Goal: Task Accomplishment & Management: Use online tool/utility

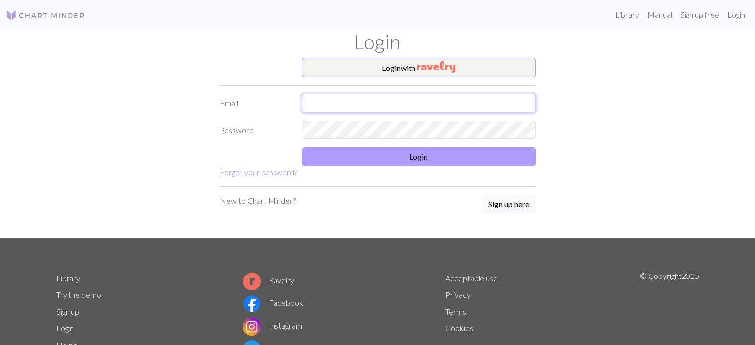
type input "[EMAIL_ADDRESS][DOMAIN_NAME]"
click at [361, 156] on button "Login" at bounding box center [419, 156] width 234 height 19
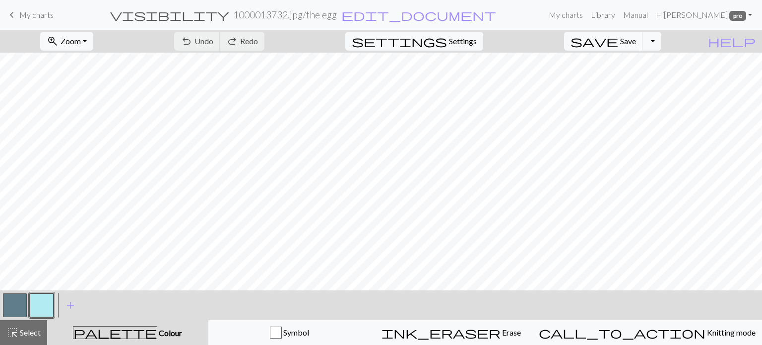
click at [27, 11] on span "My charts" at bounding box center [36, 14] width 34 height 9
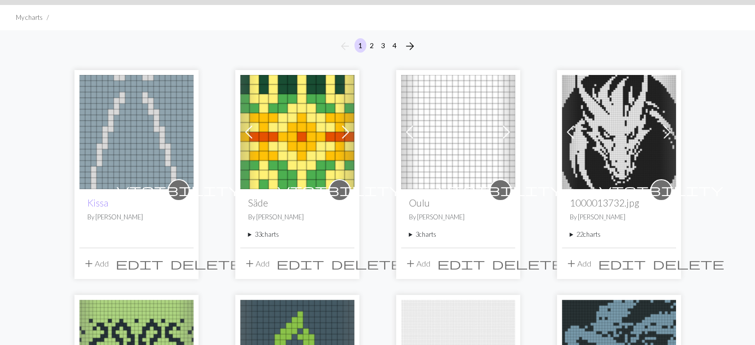
scroll to position [50, 0]
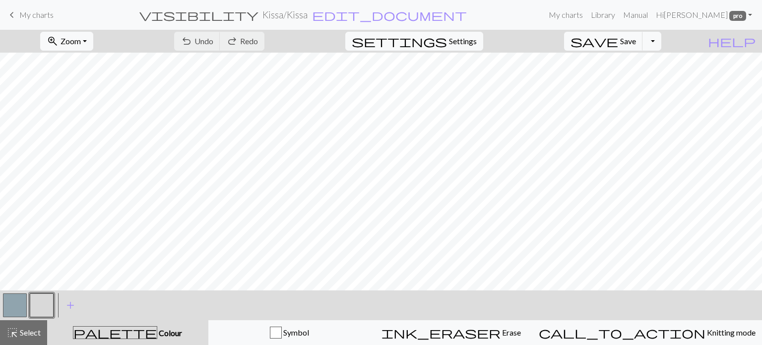
click at [39, 300] on button "button" at bounding box center [42, 305] width 24 height 24
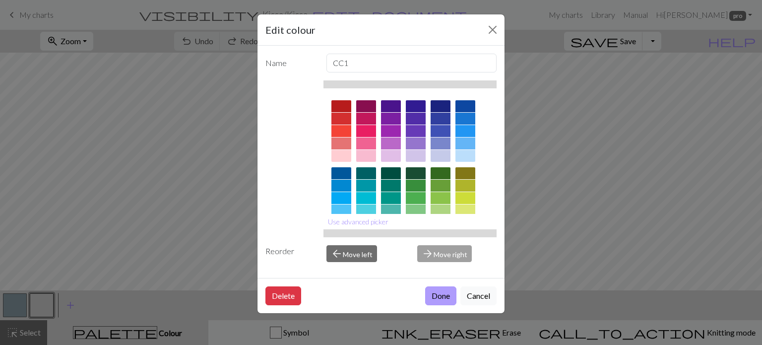
click at [437, 291] on button "Done" at bounding box center [440, 295] width 31 height 19
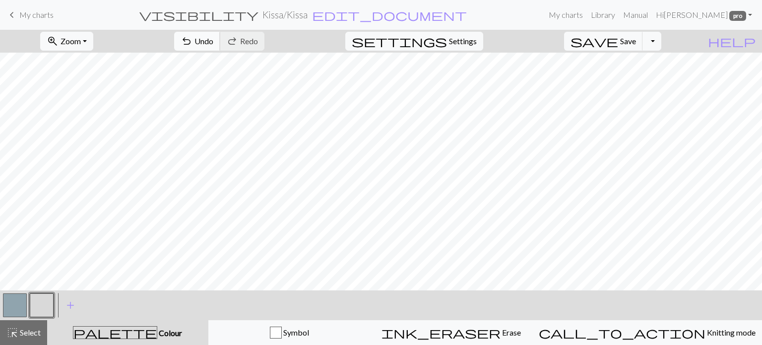
click at [220, 48] on button "undo Undo Undo" at bounding box center [197, 41] width 46 height 19
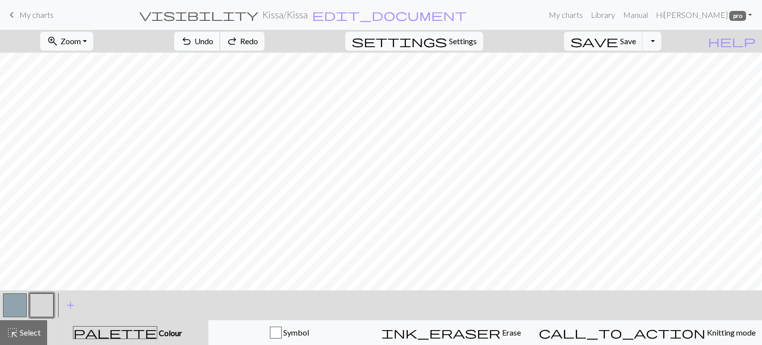
click at [220, 48] on button "undo Undo Undo" at bounding box center [197, 41] width 46 height 19
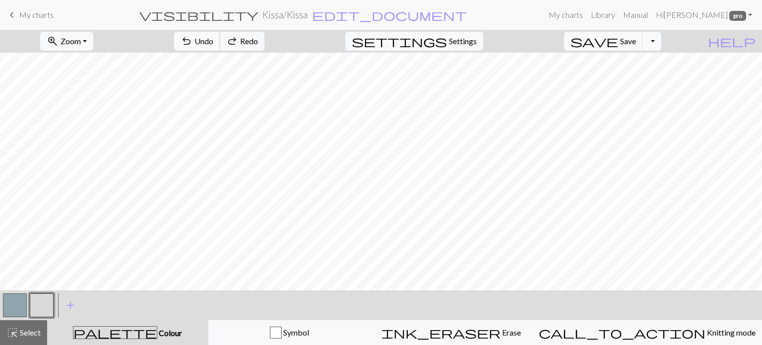
click at [220, 48] on button "undo Undo Undo" at bounding box center [197, 41] width 46 height 19
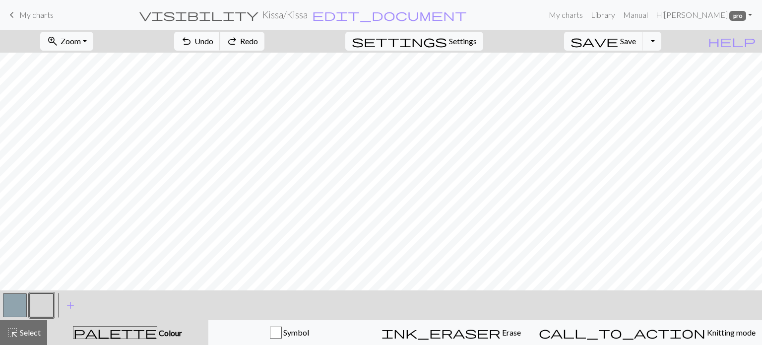
click at [220, 48] on button "undo Undo Undo" at bounding box center [197, 41] width 46 height 19
click at [220, 49] on button "undo Undo Undo" at bounding box center [197, 41] width 46 height 19
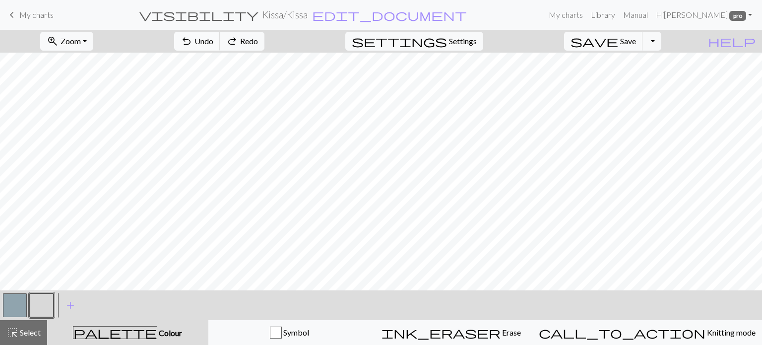
click at [220, 49] on button "undo Undo Undo" at bounding box center [197, 41] width 46 height 19
click at [213, 42] on span "Undo" at bounding box center [204, 40] width 19 height 9
click at [213, 43] on span "Undo" at bounding box center [204, 40] width 19 height 9
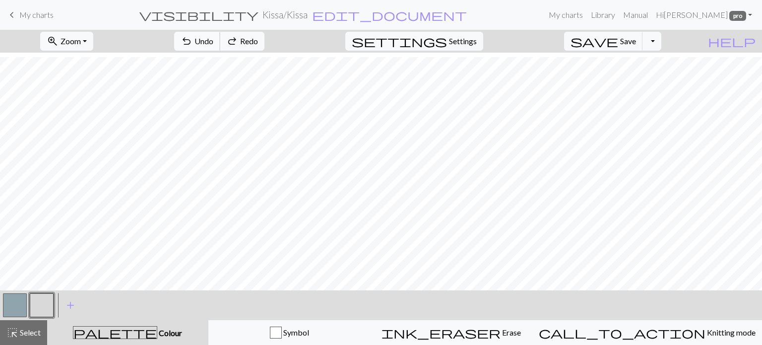
click at [213, 43] on span "Undo" at bounding box center [204, 40] width 19 height 9
drag, startPoint x: 7, startPoint y: 303, endPoint x: 21, endPoint y: 299, distance: 14.5
click at [7, 303] on button "button" at bounding box center [15, 305] width 24 height 24
drag, startPoint x: 42, startPoint y: 303, endPoint x: 99, endPoint y: 287, distance: 59.3
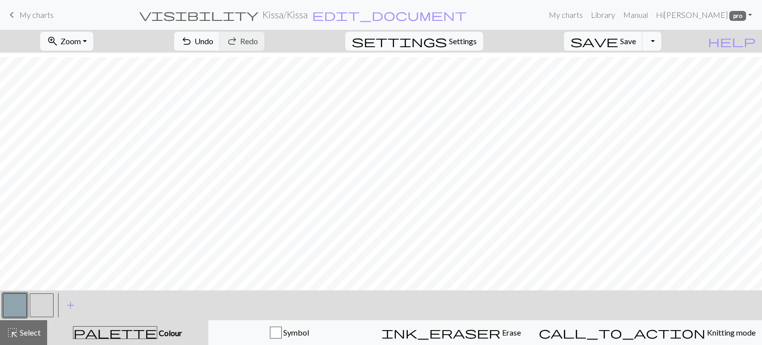
click at [57, 297] on div "< > add Add a colour" at bounding box center [381, 305] width 762 height 30
drag, startPoint x: 38, startPoint y: 303, endPoint x: 83, endPoint y: 293, distance: 46.8
click at [40, 303] on button "button" at bounding box center [42, 305] width 24 height 24
click at [213, 41] on span "Undo" at bounding box center [204, 40] width 19 height 9
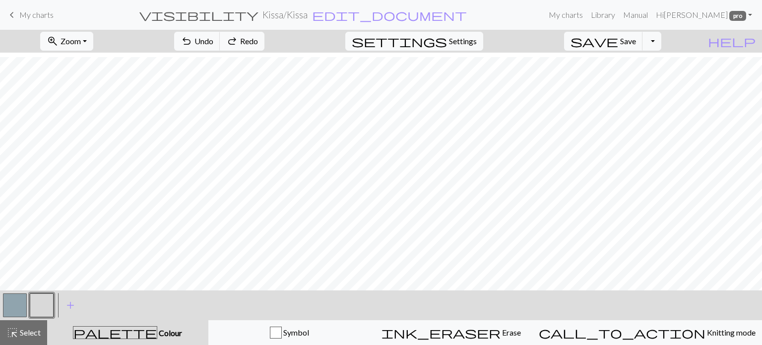
click at [33, 303] on div at bounding box center [28, 305] width 54 height 27
click at [14, 295] on button "button" at bounding box center [15, 305] width 24 height 24
drag, startPoint x: 41, startPoint y: 296, endPoint x: 103, endPoint y: 285, distance: 63.4
click at [42, 295] on button "button" at bounding box center [42, 305] width 24 height 24
click at [213, 39] on span "Undo" at bounding box center [204, 40] width 19 height 9
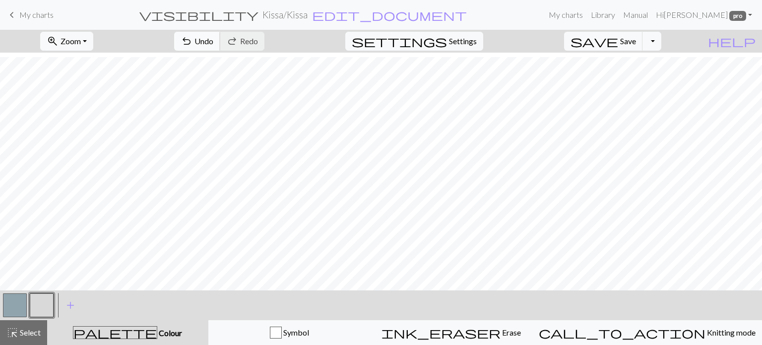
click at [213, 37] on span "Undo" at bounding box center [204, 40] width 19 height 9
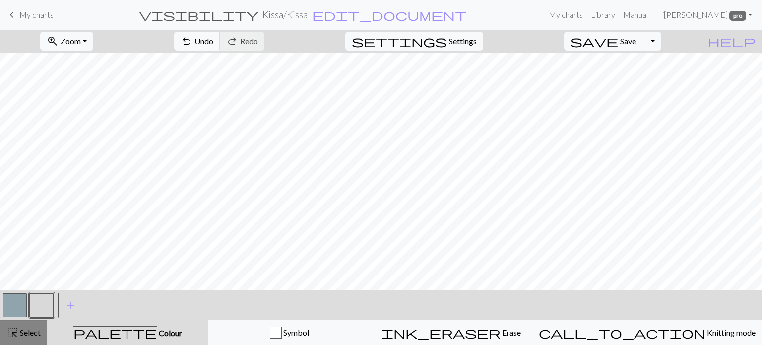
click at [16, 328] on span "highlight_alt" at bounding box center [12, 333] width 12 height 14
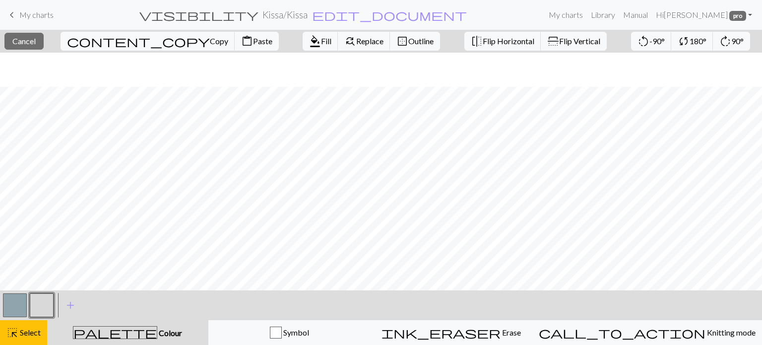
scroll to position [52, 0]
click at [210, 43] on span "Copy" at bounding box center [219, 40] width 18 height 9
click at [253, 42] on span "Paste" at bounding box center [262, 40] width 19 height 9
click at [30, 332] on span "Select" at bounding box center [29, 332] width 22 height 9
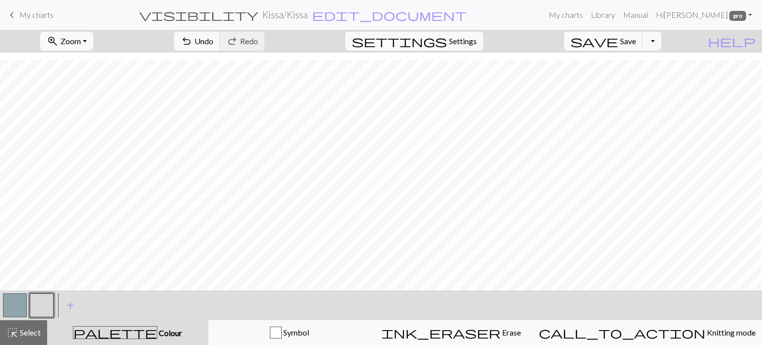
scroll to position [52, 0]
click at [16, 302] on button "button" at bounding box center [15, 305] width 24 height 24
click at [32, 13] on span "My charts" at bounding box center [36, 14] width 34 height 9
click at [636, 44] on span "Save" at bounding box center [629, 40] width 16 height 9
click at [23, 13] on div "Chart saved" at bounding box center [381, 19] width 762 height 39
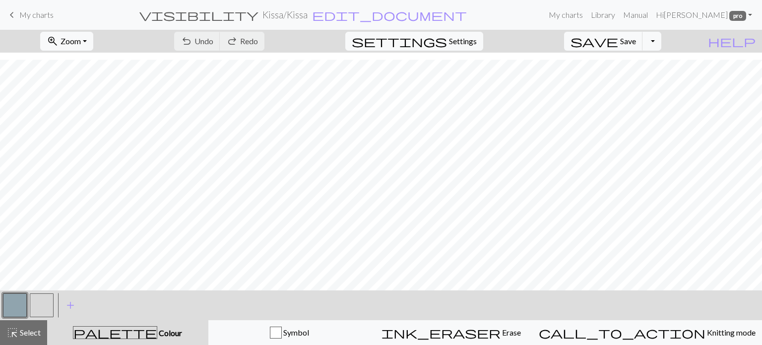
click at [14, 17] on span "keyboard_arrow_left" at bounding box center [12, 15] width 12 height 14
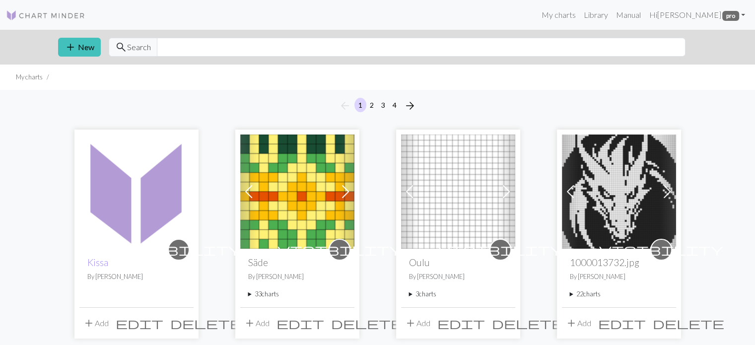
click at [88, 320] on span "add" at bounding box center [89, 323] width 12 height 14
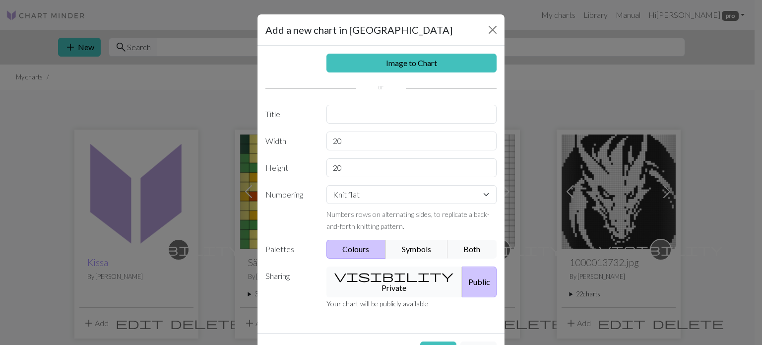
click at [361, 277] on span "visibility" at bounding box center [394, 276] width 119 height 14
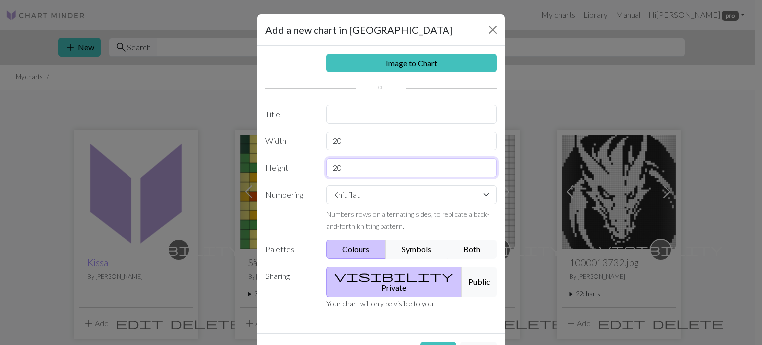
drag, startPoint x: 342, startPoint y: 166, endPoint x: 322, endPoint y: 169, distance: 20.2
click at [322, 169] on div "20" at bounding box center [412, 167] width 183 height 19
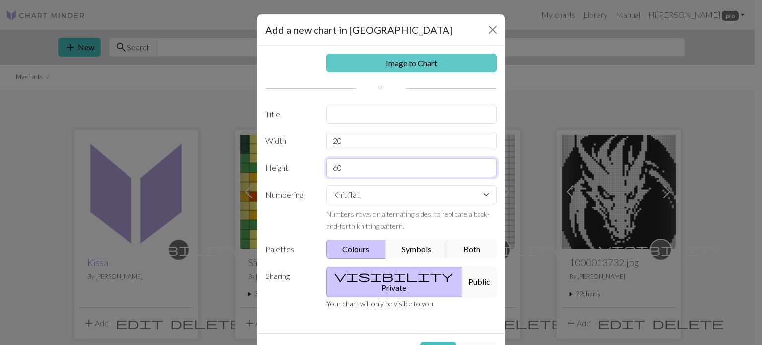
type input "60"
click at [397, 66] on link "Image to Chart" at bounding box center [412, 63] width 171 height 19
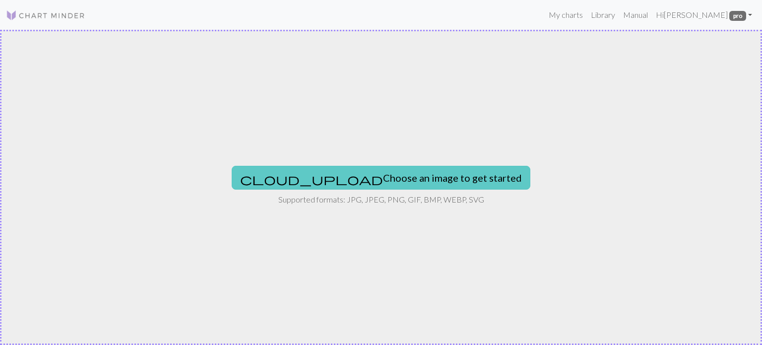
click at [369, 175] on button "cloud_upload Choose an image to get started" at bounding box center [381, 178] width 299 height 24
click at [403, 180] on button "cloud_upload Choose an image to get started" at bounding box center [381, 178] width 299 height 24
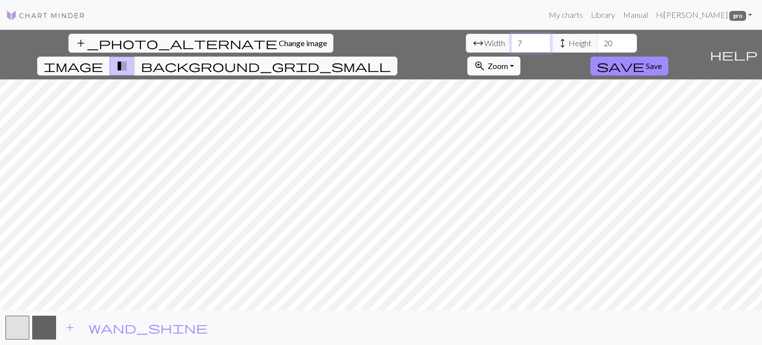
click at [511, 41] on input "7" at bounding box center [531, 43] width 40 height 19
click at [511, 41] on input "8" at bounding box center [531, 43] width 40 height 19
click at [511, 41] on input "9" at bounding box center [531, 43] width 40 height 19
click at [511, 41] on input "10" at bounding box center [531, 43] width 40 height 19
click at [511, 41] on input "11" at bounding box center [531, 43] width 40 height 19
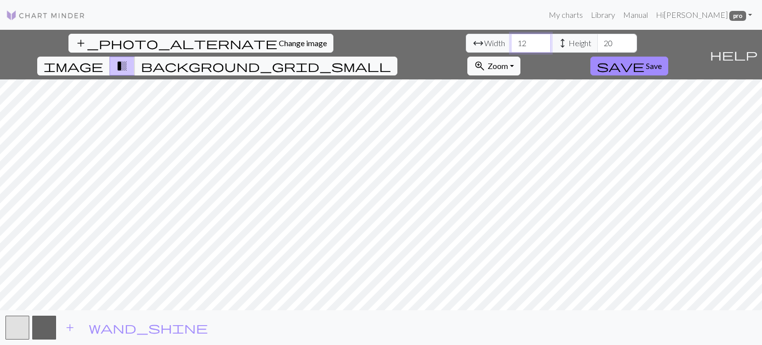
click at [511, 41] on input "12" at bounding box center [531, 43] width 40 height 19
click at [511, 41] on input "13" at bounding box center [531, 43] width 40 height 19
click at [511, 41] on input "14" at bounding box center [531, 43] width 40 height 19
click at [511, 41] on input "15" at bounding box center [531, 43] width 40 height 19
click at [511, 41] on input "16" at bounding box center [531, 43] width 40 height 19
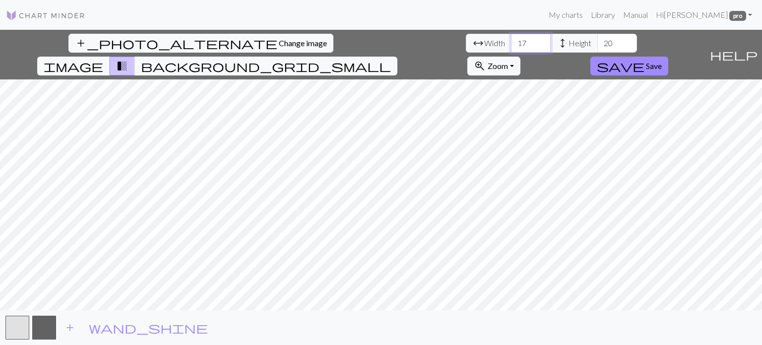
click at [511, 41] on input "17" at bounding box center [531, 43] width 40 height 19
click at [511, 41] on input "18" at bounding box center [531, 43] width 40 height 19
click at [511, 41] on input "19" at bounding box center [531, 43] width 40 height 19
type input "20"
click at [511, 41] on input "20" at bounding box center [531, 43] width 40 height 19
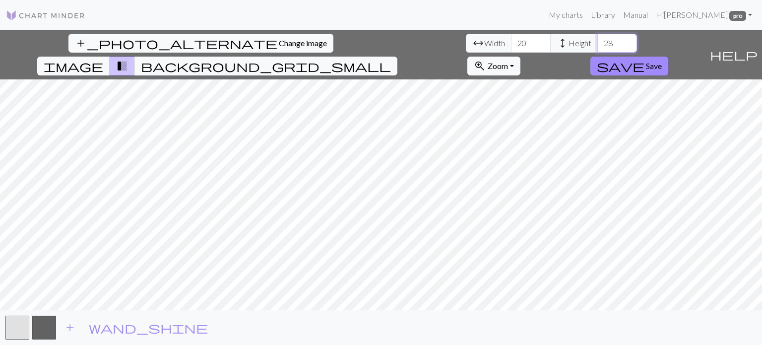
click at [598, 41] on input "28" at bounding box center [618, 43] width 40 height 19
click at [598, 41] on input "38" at bounding box center [618, 43] width 40 height 19
drag, startPoint x: 325, startPoint y: 43, endPoint x: 308, endPoint y: 47, distance: 17.9
click at [598, 47] on input "38" at bounding box center [618, 43] width 40 height 19
type input "52"
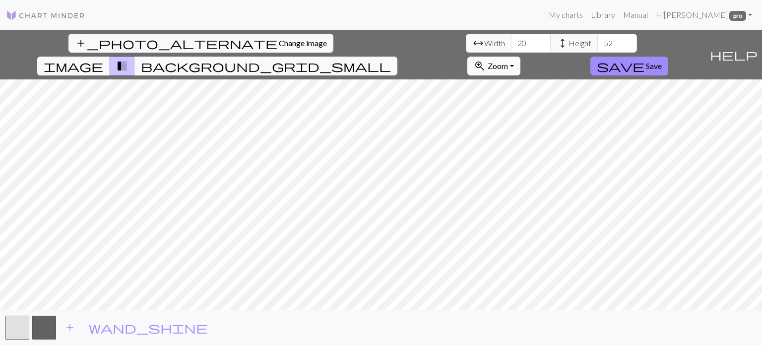
click at [508, 61] on span "Zoom" at bounding box center [498, 65] width 20 height 9
click at [103, 59] on span "image" at bounding box center [74, 66] width 60 height 14
click at [128, 59] on span "transition_fade" at bounding box center [122, 66] width 12 height 14
click at [419, 314] on div "add_photo_alternate Change image arrow_range Width 20 height Height 52 image tr…" at bounding box center [381, 187] width 762 height 315
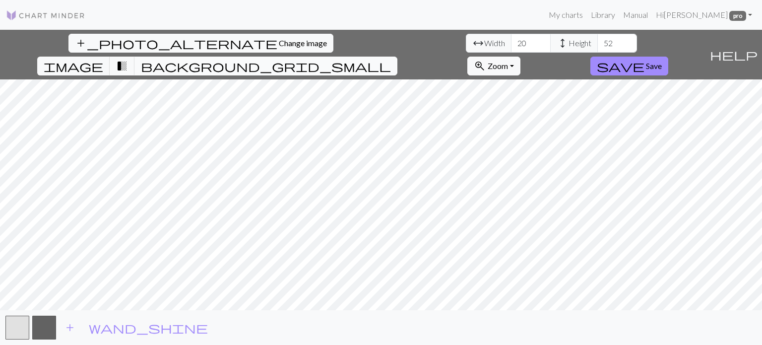
click at [391, 59] on span "background_grid_small" at bounding box center [266, 66] width 250 height 14
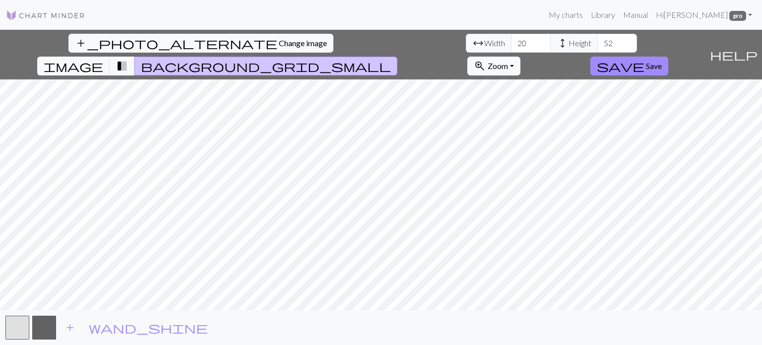
click at [391, 59] on span "background_grid_small" at bounding box center [266, 66] width 250 height 14
click at [662, 61] on span "Save" at bounding box center [654, 65] width 16 height 9
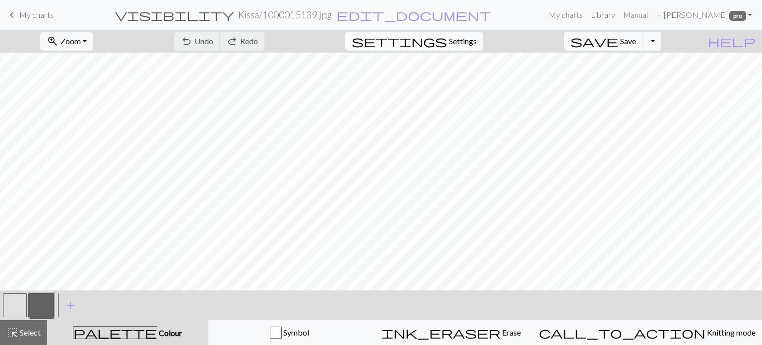
click at [468, 41] on span "Settings" at bounding box center [463, 41] width 28 height 12
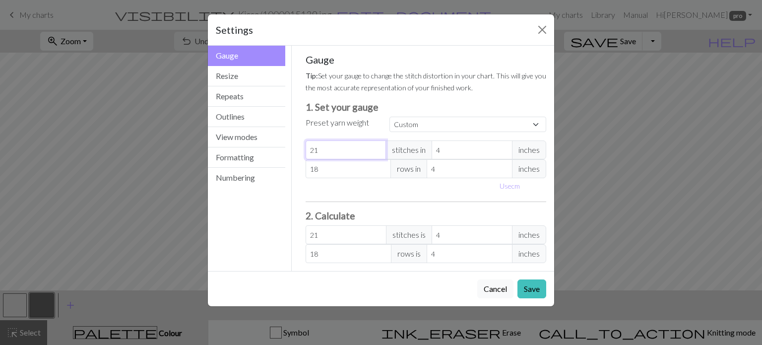
drag, startPoint x: 323, startPoint y: 152, endPoint x: 293, endPoint y: 151, distance: 29.8
click at [293, 151] on div "Gauge Tip: Set your gauge to change the stitch distortion in your chart. This w…" at bounding box center [426, 158] width 269 height 225
type input "1"
type input "18"
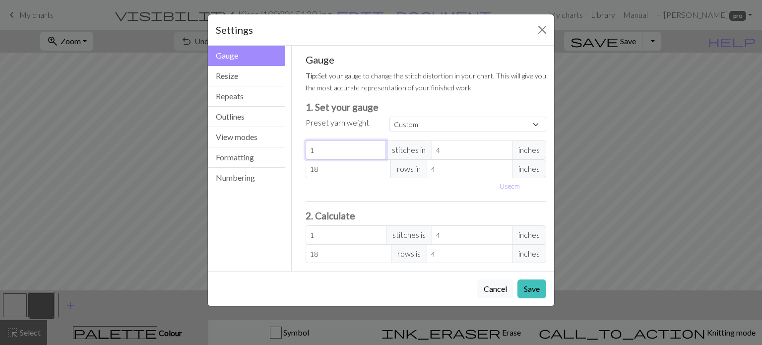
type input "18"
drag, startPoint x: 321, startPoint y: 171, endPoint x: 305, endPoint y: 173, distance: 16.0
click at [305, 173] on div "Gauge Tip: Set your gauge to change the stitch distortion in your chart. This w…" at bounding box center [426, 158] width 257 height 225
type input "2"
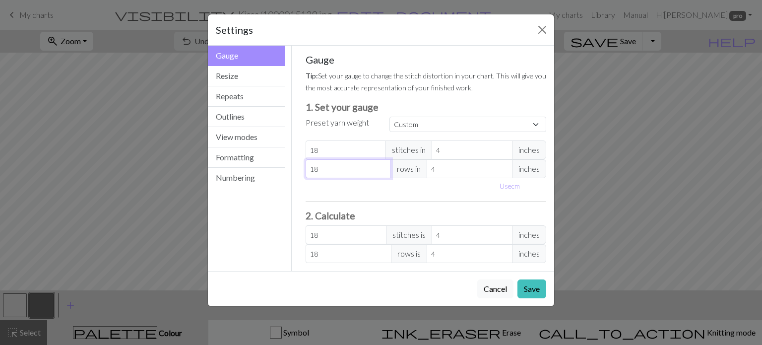
type input "2"
type input "21"
type input "2"
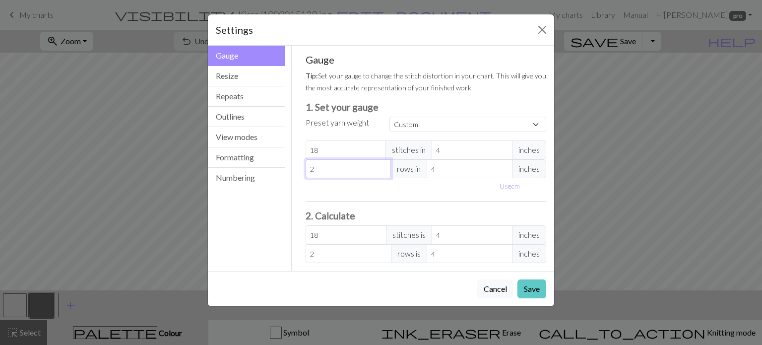
type input "24"
click at [531, 287] on button "Save" at bounding box center [532, 288] width 29 height 19
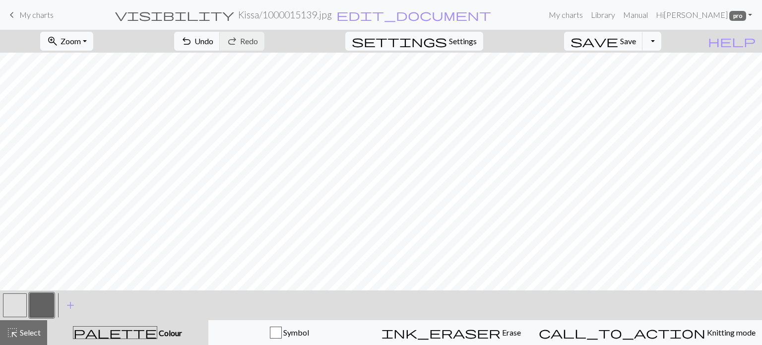
click at [18, 297] on button "button" at bounding box center [15, 305] width 24 height 24
click at [42, 306] on button "button" at bounding box center [42, 305] width 24 height 24
click at [56, 281] on div "zoom_in Zoom Zoom Fit all Fit width Fit height 50% 100% 150% 200% undo Undo Und…" at bounding box center [381, 187] width 762 height 315
drag, startPoint x: 14, startPoint y: 305, endPoint x: 24, endPoint y: 295, distance: 14.4
click at [20, 299] on button "button" at bounding box center [15, 305] width 24 height 24
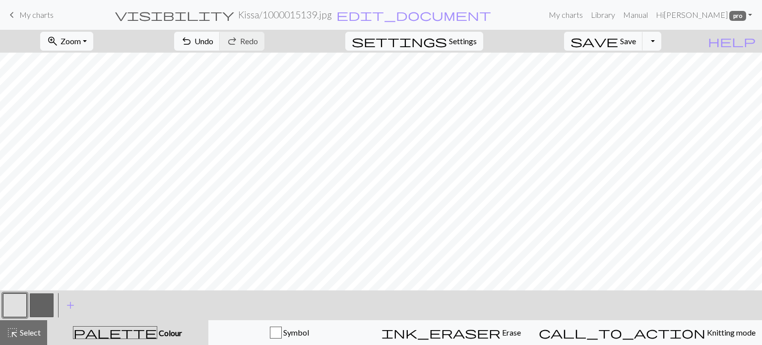
click at [42, 303] on button "button" at bounding box center [42, 305] width 24 height 24
drag, startPoint x: 14, startPoint y: 307, endPoint x: 34, endPoint y: 298, distance: 21.5
click at [19, 304] on button "button" at bounding box center [15, 305] width 24 height 24
drag, startPoint x: 68, startPoint y: 285, endPoint x: 72, endPoint y: 289, distance: 6.1
click at [39, 301] on button "button" at bounding box center [42, 305] width 24 height 24
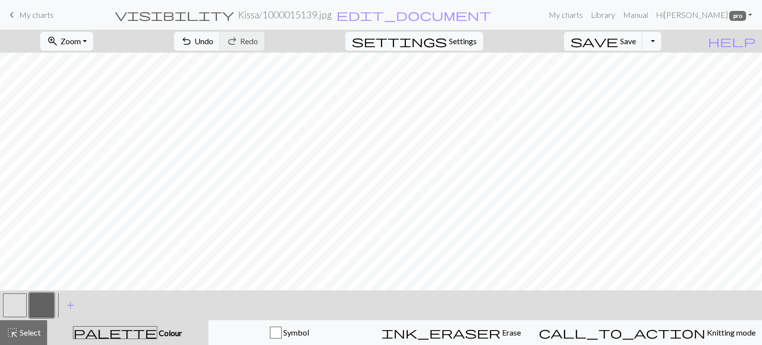
click at [18, 302] on button "button" at bounding box center [15, 305] width 24 height 24
drag, startPoint x: 32, startPoint y: 303, endPoint x: 114, endPoint y: 286, distance: 83.5
click at [45, 302] on button "button" at bounding box center [42, 305] width 24 height 24
click at [11, 302] on button "button" at bounding box center [15, 305] width 24 height 24
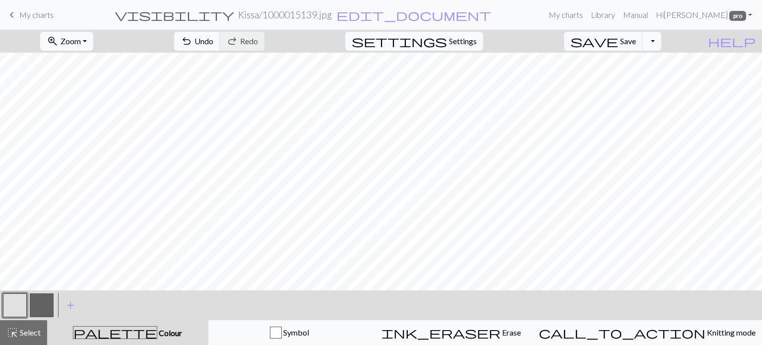
drag, startPoint x: 32, startPoint y: 302, endPoint x: 61, endPoint y: 291, distance: 30.8
click at [33, 302] on button "button" at bounding box center [42, 305] width 24 height 24
click at [213, 41] on span "Undo" at bounding box center [204, 40] width 19 height 9
drag, startPoint x: 21, startPoint y: 308, endPoint x: 65, endPoint y: 292, distance: 47.1
click at [29, 304] on div at bounding box center [28, 305] width 54 height 27
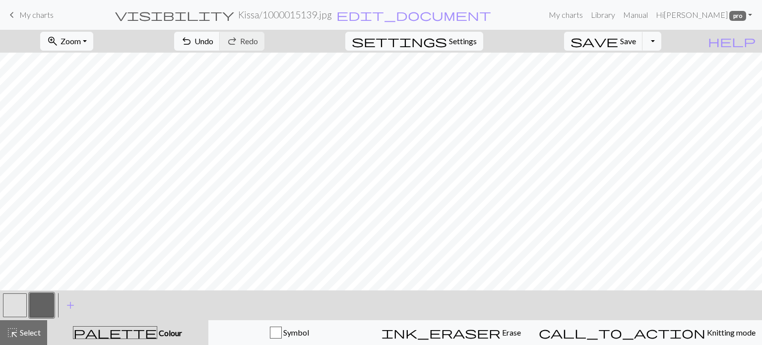
click at [14, 301] on button "button" at bounding box center [15, 305] width 24 height 24
drag, startPoint x: 41, startPoint y: 309, endPoint x: 139, endPoint y: 287, distance: 99.7
click at [50, 305] on button "button" at bounding box center [42, 305] width 24 height 24
drag, startPoint x: 14, startPoint y: 317, endPoint x: 95, endPoint y: 296, distance: 83.6
click at [18, 315] on div at bounding box center [14, 305] width 27 height 27
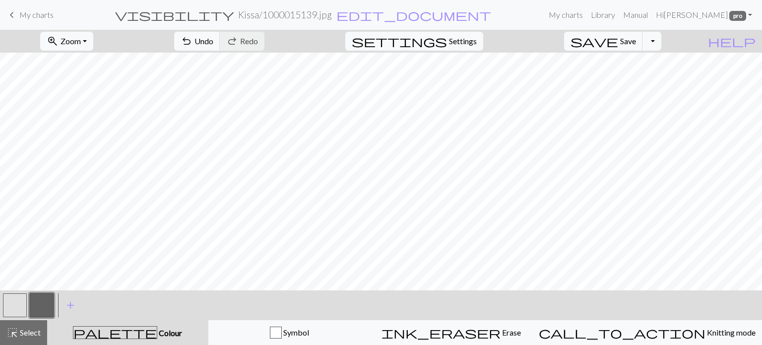
drag, startPoint x: 10, startPoint y: 305, endPoint x: 61, endPoint y: 283, distance: 55.1
click at [20, 299] on button "button" at bounding box center [15, 305] width 24 height 24
drag, startPoint x: 43, startPoint y: 301, endPoint x: 73, endPoint y: 297, distance: 30.6
click at [46, 301] on button "button" at bounding box center [42, 305] width 24 height 24
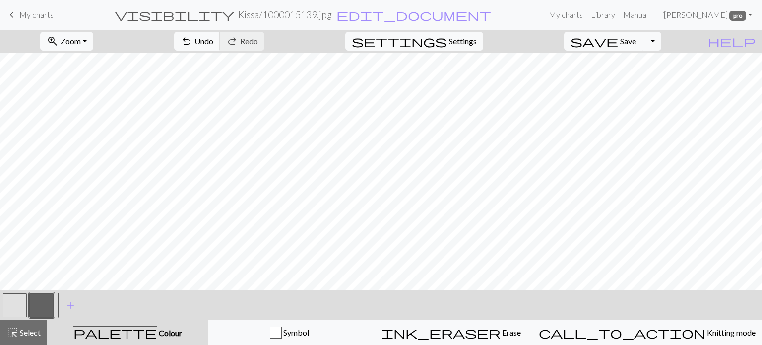
drag, startPoint x: 17, startPoint y: 306, endPoint x: 248, endPoint y: 288, distance: 231.6
click at [18, 306] on button "button" at bounding box center [15, 305] width 24 height 24
drag, startPoint x: 41, startPoint y: 307, endPoint x: 150, endPoint y: 297, distance: 109.7
click at [50, 305] on button "button" at bounding box center [42, 305] width 24 height 24
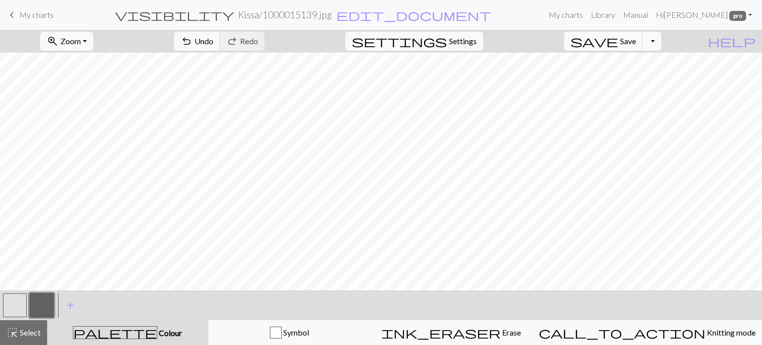
drag, startPoint x: 14, startPoint y: 302, endPoint x: 35, endPoint y: 294, distance: 22.8
click at [16, 301] on button "button" at bounding box center [15, 305] width 24 height 24
click at [48, 299] on button "button" at bounding box center [42, 305] width 24 height 24
click at [18, 293] on div at bounding box center [14, 305] width 27 height 27
drag, startPoint x: 19, startPoint y: 309, endPoint x: 33, endPoint y: 306, distance: 14.3
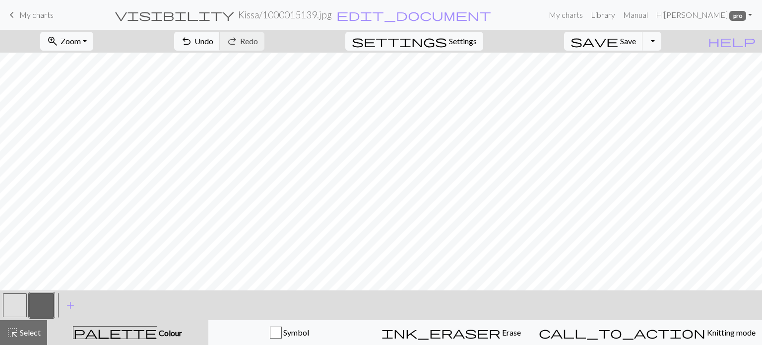
click at [26, 307] on button "button" at bounding box center [15, 305] width 24 height 24
drag, startPoint x: 29, startPoint y: 307, endPoint x: 198, endPoint y: 290, distance: 170.1
click at [50, 304] on div at bounding box center [41, 305] width 27 height 27
drag, startPoint x: 39, startPoint y: 305, endPoint x: 86, endPoint y: 289, distance: 49.8
click at [45, 302] on button "button" at bounding box center [42, 305] width 24 height 24
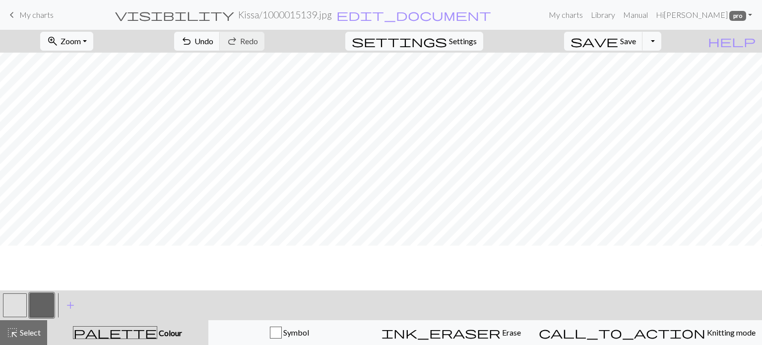
scroll to position [132, 0]
click at [213, 39] on span "Undo" at bounding box center [204, 40] width 19 height 9
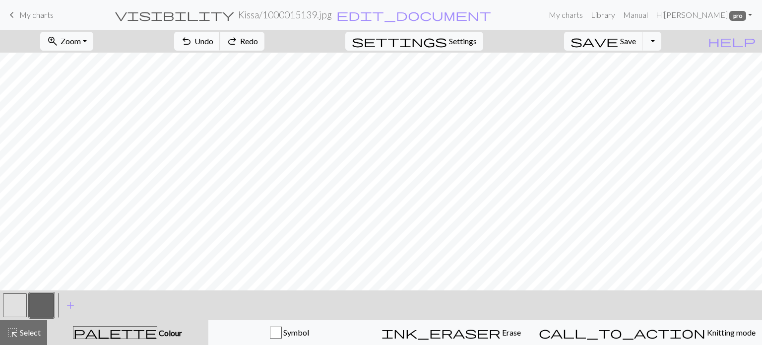
click at [213, 39] on span "Undo" at bounding box center [204, 40] width 19 height 9
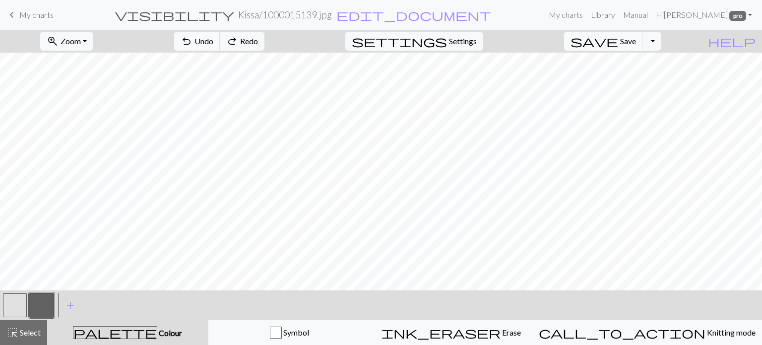
click at [213, 37] on span "Undo" at bounding box center [204, 40] width 19 height 9
click at [213, 38] on span "Undo" at bounding box center [204, 40] width 19 height 9
click at [213, 39] on span "Undo" at bounding box center [204, 40] width 19 height 9
click at [213, 40] on span "Undo" at bounding box center [204, 40] width 19 height 9
click at [636, 42] on span "Save" at bounding box center [629, 40] width 16 height 9
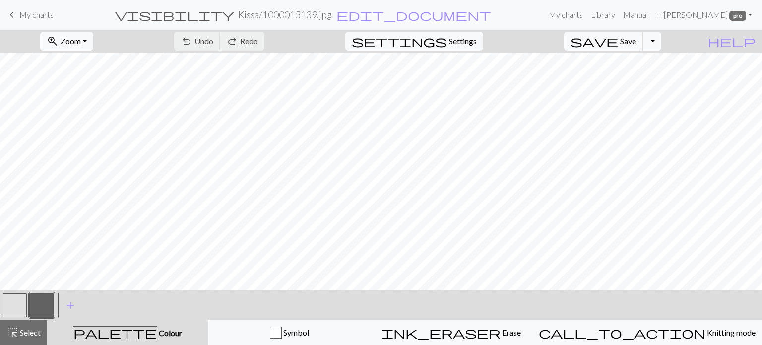
scroll to position [50, 0]
click at [18, 311] on button "button" at bounding box center [15, 305] width 24 height 24
drag, startPoint x: 43, startPoint y: 309, endPoint x: 72, endPoint y: 295, distance: 32.4
click at [61, 301] on div "< > add Add a colour" at bounding box center [381, 305] width 762 height 30
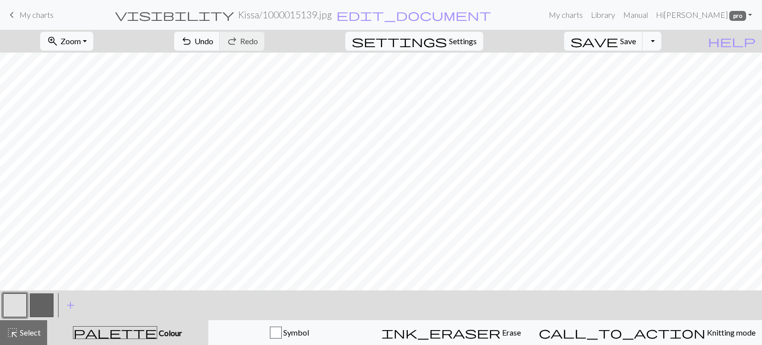
drag, startPoint x: 37, startPoint y: 313, endPoint x: 99, endPoint y: 289, distance: 66.5
click at [45, 310] on button "button" at bounding box center [42, 305] width 24 height 24
click at [213, 36] on span "Undo" at bounding box center [204, 40] width 19 height 9
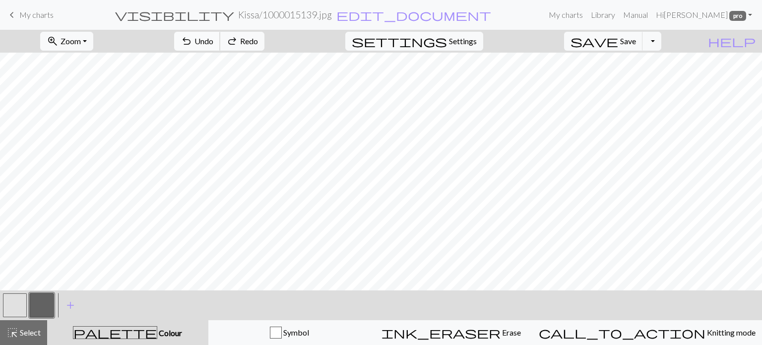
click at [213, 36] on span "Undo" at bounding box center [204, 40] width 19 height 9
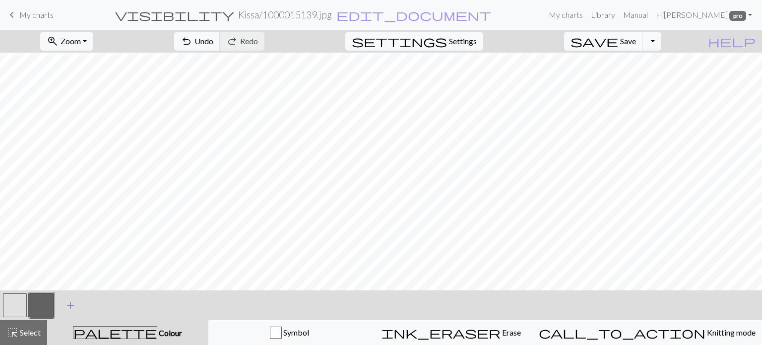
drag, startPoint x: 11, startPoint y: 307, endPoint x: 60, endPoint y: 296, distance: 50.5
click at [27, 303] on div at bounding box center [14, 305] width 27 height 27
drag, startPoint x: 10, startPoint y: 303, endPoint x: 46, endPoint y: 291, distance: 38.3
click at [12, 302] on button "button" at bounding box center [15, 305] width 24 height 24
click at [44, 301] on button "button" at bounding box center [42, 305] width 24 height 24
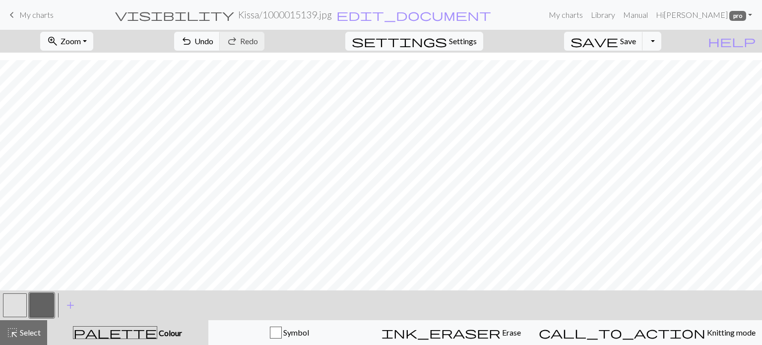
scroll to position [330, 0]
drag, startPoint x: 19, startPoint y: 304, endPoint x: 60, endPoint y: 295, distance: 41.7
click at [22, 303] on button "button" at bounding box center [15, 305] width 24 height 24
drag, startPoint x: 47, startPoint y: 299, endPoint x: 104, endPoint y: 288, distance: 58.7
click at [50, 298] on button "button" at bounding box center [42, 305] width 24 height 24
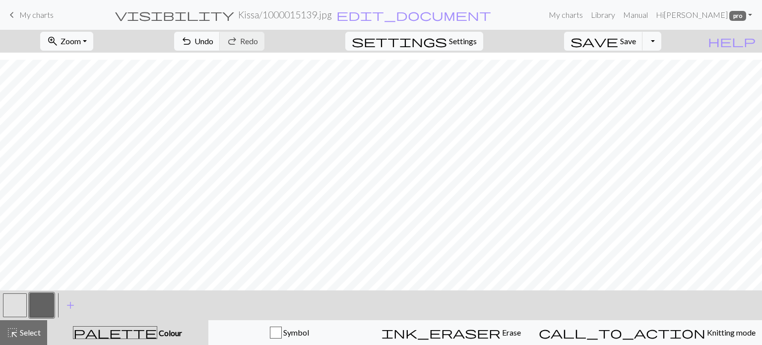
drag, startPoint x: 18, startPoint y: 307, endPoint x: 44, endPoint y: 301, distance: 26.5
click at [32, 304] on div at bounding box center [28, 305] width 54 height 27
drag, startPoint x: 16, startPoint y: 298, endPoint x: 34, endPoint y: 292, distance: 19.5
click at [18, 297] on button "button" at bounding box center [15, 305] width 24 height 24
drag, startPoint x: 41, startPoint y: 299, endPoint x: 79, endPoint y: 283, distance: 41.7
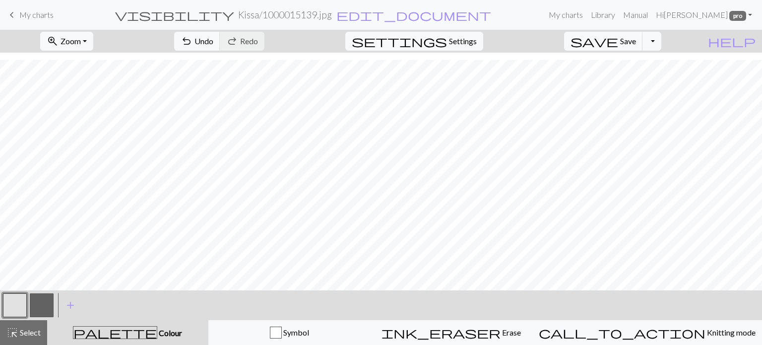
click at [50, 293] on button "button" at bounding box center [42, 305] width 24 height 24
click at [193, 39] on span "undo" at bounding box center [187, 41] width 12 height 14
click at [636, 42] on span "Save" at bounding box center [629, 40] width 16 height 9
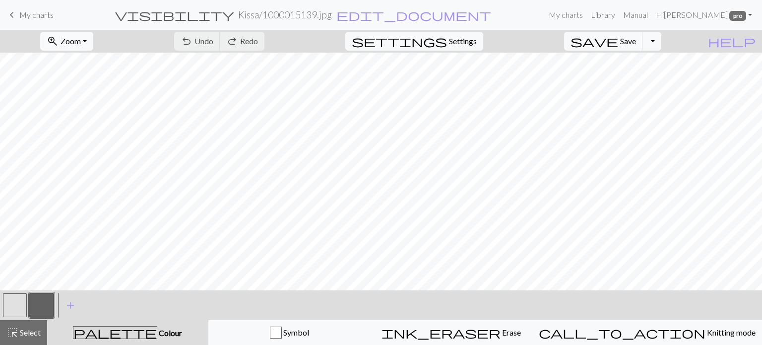
click at [59, 37] on span "zoom_in" at bounding box center [53, 41] width 12 height 14
click at [103, 57] on button "Fit all" at bounding box center [80, 63] width 78 height 16
click at [213, 40] on span "Undo" at bounding box center [204, 40] width 19 height 9
click at [213, 45] on span "Undo" at bounding box center [204, 40] width 19 height 9
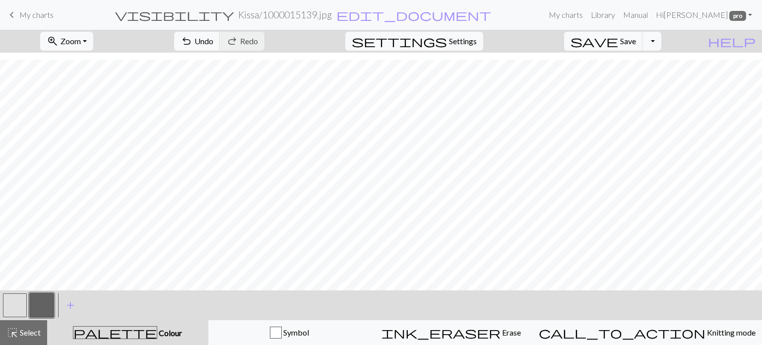
drag, startPoint x: 16, startPoint y: 306, endPoint x: 57, endPoint y: 291, distance: 44.0
click at [22, 303] on button "button" at bounding box center [15, 305] width 24 height 24
drag, startPoint x: 34, startPoint y: 301, endPoint x: 104, endPoint y: 285, distance: 72.2
click at [40, 299] on button "button" at bounding box center [42, 305] width 24 height 24
click at [638, 33] on button "save Save Save" at bounding box center [603, 41] width 79 height 19
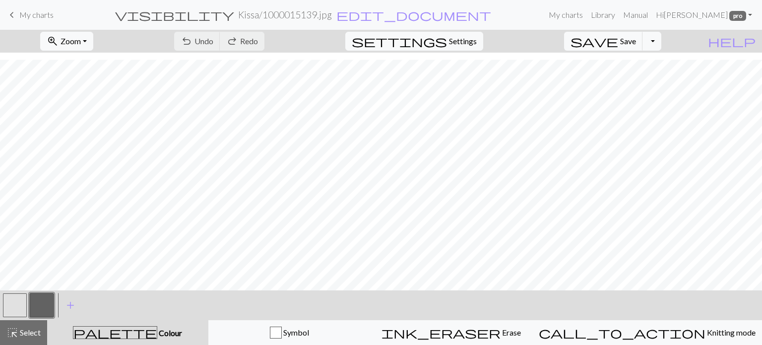
drag, startPoint x: 17, startPoint y: 304, endPoint x: 117, endPoint y: 287, distance: 101.3
click at [18, 304] on button "button" at bounding box center [15, 305] width 24 height 24
drag, startPoint x: 47, startPoint y: 296, endPoint x: 60, endPoint y: 291, distance: 14.3
click at [60, 291] on div "< > add Add a colour" at bounding box center [381, 305] width 762 height 30
drag, startPoint x: 44, startPoint y: 300, endPoint x: 125, endPoint y: 293, distance: 81.7
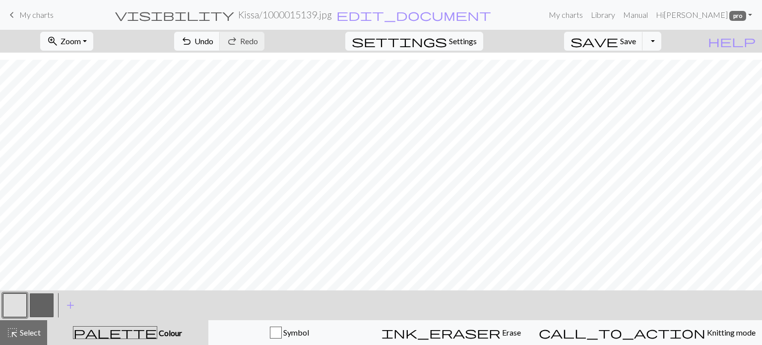
click at [46, 300] on button "button" at bounding box center [42, 305] width 24 height 24
drag, startPoint x: 14, startPoint y: 301, endPoint x: 174, endPoint y: 288, distance: 160.4
click at [36, 300] on div at bounding box center [28, 305] width 54 height 27
drag, startPoint x: 24, startPoint y: 303, endPoint x: 324, endPoint y: 285, distance: 300.9
click at [24, 303] on button "button" at bounding box center [15, 305] width 24 height 24
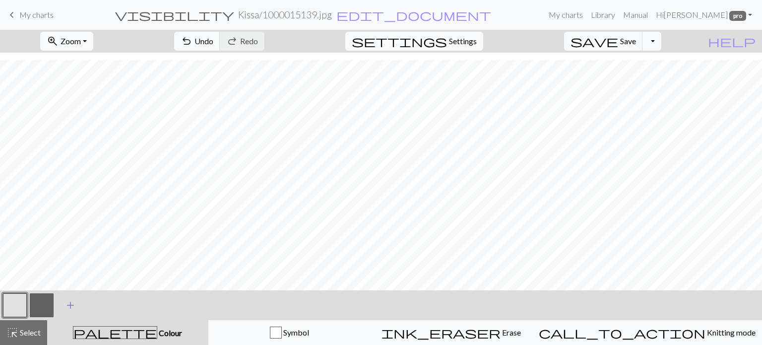
click at [56, 307] on div "< > add Add a colour" at bounding box center [381, 305] width 762 height 30
click at [35, 308] on button "button" at bounding box center [42, 305] width 24 height 24
drag, startPoint x: 8, startPoint y: 303, endPoint x: 177, endPoint y: 287, distance: 169.5
click at [10, 301] on button "button" at bounding box center [15, 305] width 24 height 24
click at [12, 301] on button "button" at bounding box center [15, 305] width 24 height 24
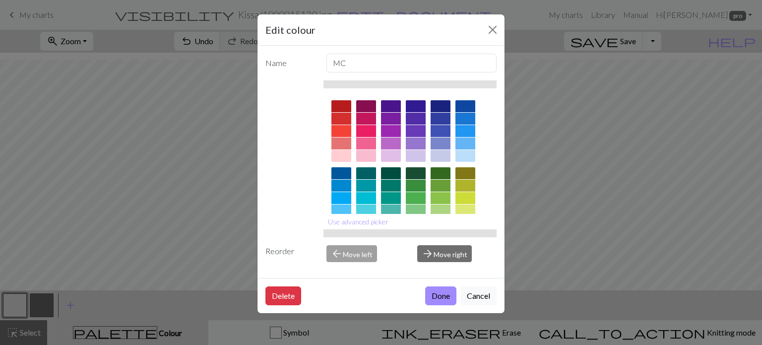
click at [448, 293] on button "Done" at bounding box center [440, 295] width 31 height 19
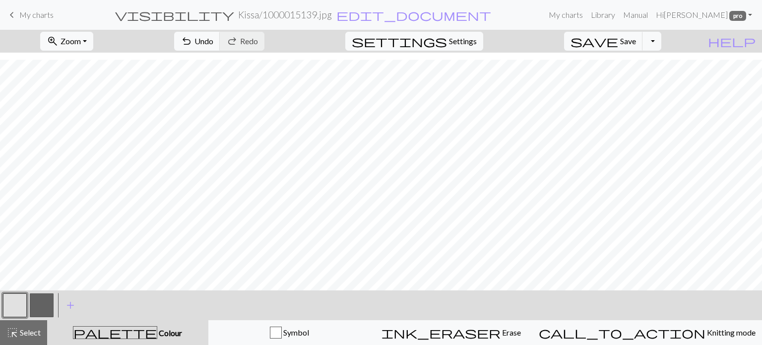
drag, startPoint x: 50, startPoint y: 301, endPoint x: 76, endPoint y: 292, distance: 27.3
click at [64, 296] on div "< > add Add a colour" at bounding box center [381, 305] width 762 height 30
click at [193, 35] on span "undo" at bounding box center [187, 41] width 12 height 14
click at [636, 38] on span "Save" at bounding box center [629, 40] width 16 height 9
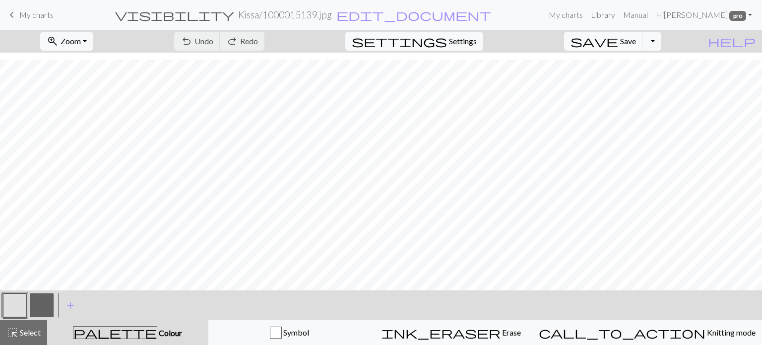
click at [12, 304] on button "button" at bounding box center [15, 305] width 24 height 24
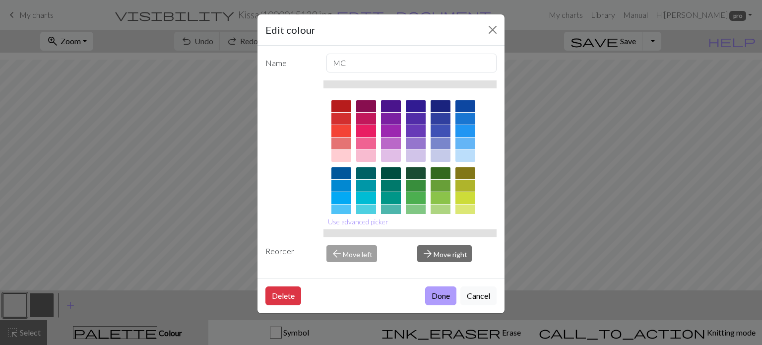
click at [435, 291] on button "Done" at bounding box center [440, 295] width 31 height 19
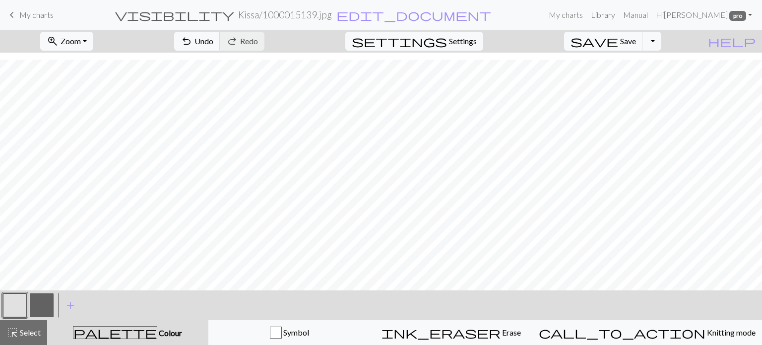
drag, startPoint x: 33, startPoint y: 307, endPoint x: 97, endPoint y: 285, distance: 67.2
click at [34, 307] on button "button" at bounding box center [42, 305] width 24 height 24
drag, startPoint x: 11, startPoint y: 305, endPoint x: 166, endPoint y: 283, distance: 155.9
click at [24, 301] on button "button" at bounding box center [15, 305] width 24 height 24
drag, startPoint x: 45, startPoint y: 304, endPoint x: 50, endPoint y: 302, distance: 5.8
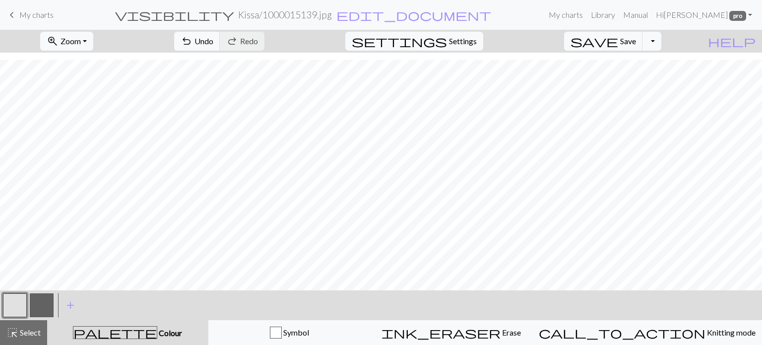
click at [47, 303] on button "button" at bounding box center [42, 305] width 24 height 24
click at [213, 40] on span "Undo" at bounding box center [204, 40] width 19 height 9
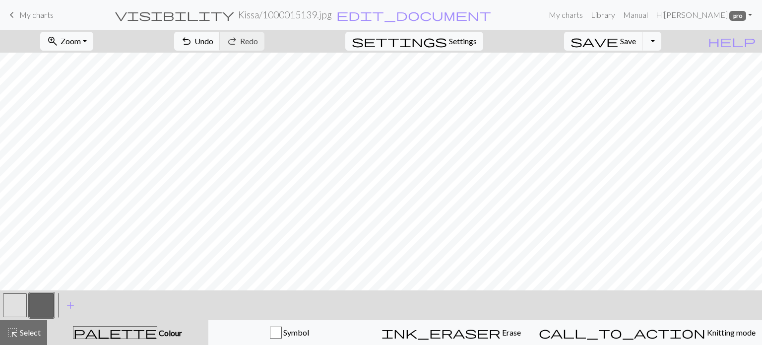
drag, startPoint x: 14, startPoint y: 298, endPoint x: 46, endPoint y: 288, distance: 33.4
click at [32, 292] on div at bounding box center [28, 305] width 54 height 27
drag, startPoint x: 14, startPoint y: 303, endPoint x: 33, endPoint y: 297, distance: 19.3
click at [26, 299] on button "button" at bounding box center [15, 305] width 24 height 24
click at [38, 308] on button "button" at bounding box center [42, 305] width 24 height 24
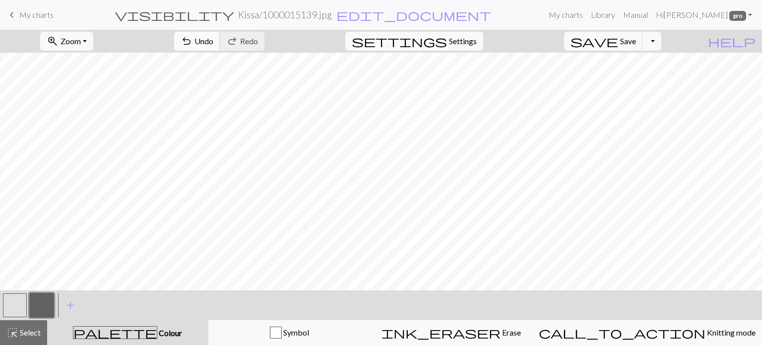
click at [193, 35] on span "undo" at bounding box center [187, 41] width 12 height 14
click at [193, 39] on span "undo" at bounding box center [187, 41] width 12 height 14
click at [193, 38] on span "undo" at bounding box center [187, 41] width 12 height 14
drag, startPoint x: 19, startPoint y: 309, endPoint x: 60, endPoint y: 302, distance: 41.2
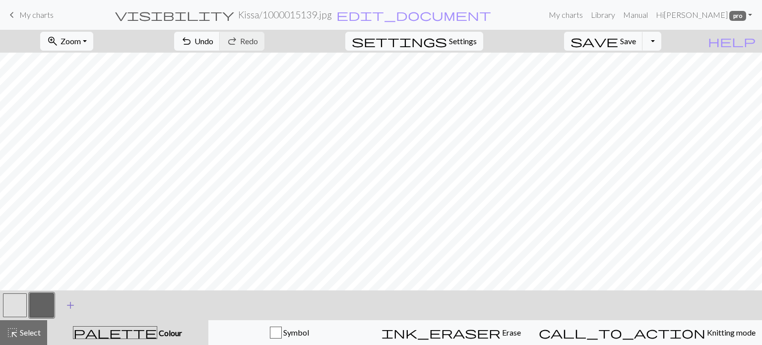
click at [20, 309] on button "button" at bounding box center [15, 305] width 24 height 24
drag, startPoint x: 41, startPoint y: 307, endPoint x: 55, endPoint y: 306, distance: 13.9
click at [44, 307] on button "button" at bounding box center [42, 305] width 24 height 24
click at [213, 42] on span "Undo" at bounding box center [204, 40] width 19 height 9
drag, startPoint x: 255, startPoint y: 42, endPoint x: 256, endPoint y: 47, distance: 5.1
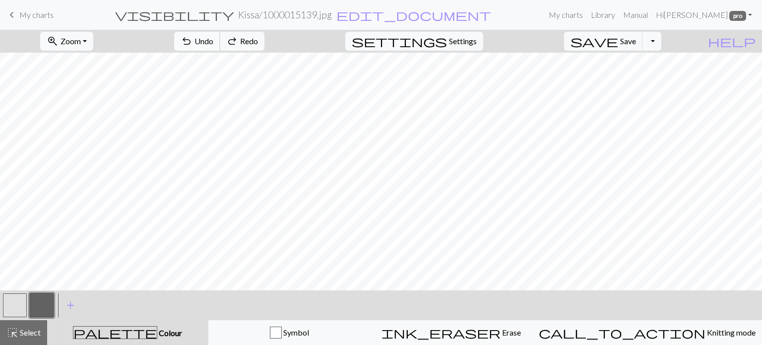
click at [213, 43] on span "Undo" at bounding box center [204, 40] width 19 height 9
click at [25, 308] on button "button" at bounding box center [15, 305] width 24 height 24
drag, startPoint x: 36, startPoint y: 305, endPoint x: 170, endPoint y: 285, distance: 135.5
click at [37, 305] on button "button" at bounding box center [42, 305] width 24 height 24
click at [8, 303] on button "button" at bounding box center [15, 305] width 24 height 24
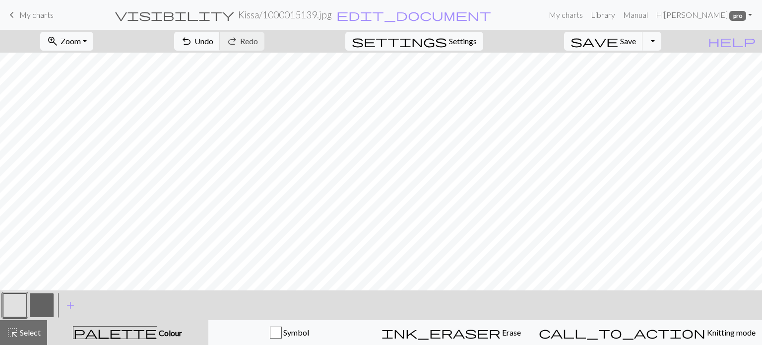
drag, startPoint x: 43, startPoint y: 303, endPoint x: 236, endPoint y: 293, distance: 192.8
click at [46, 302] on button "button" at bounding box center [42, 305] width 24 height 24
click at [220, 42] on button "undo Undo Undo" at bounding box center [197, 41] width 46 height 19
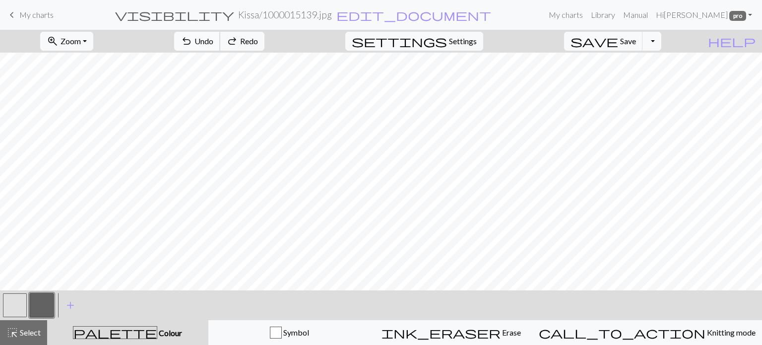
click at [220, 42] on button "undo Undo Undo" at bounding box center [197, 41] width 46 height 19
click at [636, 39] on span "Save" at bounding box center [629, 40] width 16 height 9
click at [193, 39] on span "undo" at bounding box center [187, 41] width 12 height 14
click at [193, 40] on span "undo" at bounding box center [187, 41] width 12 height 14
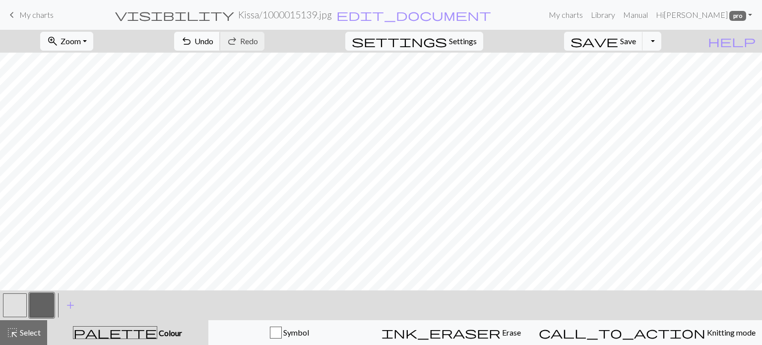
click at [213, 39] on span "Undo" at bounding box center [204, 40] width 19 height 9
drag, startPoint x: 13, startPoint y: 303, endPoint x: 55, endPoint y: 287, distance: 44.6
click at [55, 287] on div "zoom_in Zoom Zoom Fit all Fit width Fit height 50% 100% 150% 200% undo Undo Und…" at bounding box center [381, 187] width 762 height 315
drag, startPoint x: 14, startPoint y: 304, endPoint x: 42, endPoint y: 292, distance: 30.1
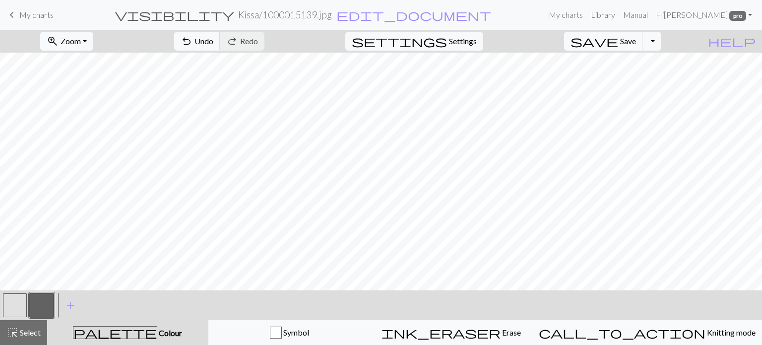
click at [21, 301] on button "button" at bounding box center [15, 305] width 24 height 24
click at [42, 303] on button "button" at bounding box center [42, 305] width 24 height 24
click at [213, 38] on span "Undo" at bounding box center [204, 40] width 19 height 9
click at [19, 298] on button "button" at bounding box center [15, 305] width 24 height 24
drag, startPoint x: 39, startPoint y: 302, endPoint x: 112, endPoint y: 283, distance: 76.0
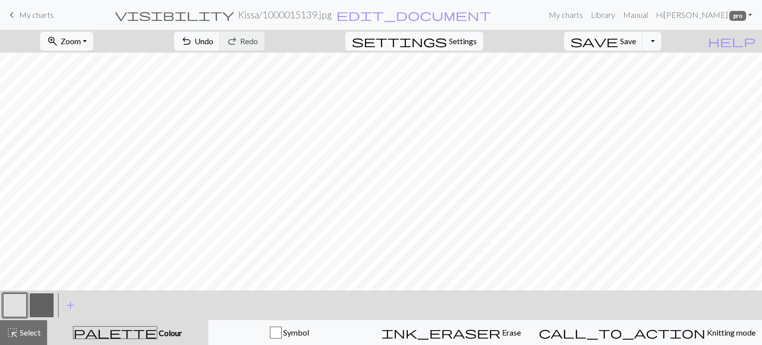
click at [40, 302] on button "button" at bounding box center [42, 305] width 24 height 24
click at [213, 37] on span "Undo" at bounding box center [204, 40] width 19 height 9
click at [636, 39] on span "Save" at bounding box center [629, 40] width 16 height 9
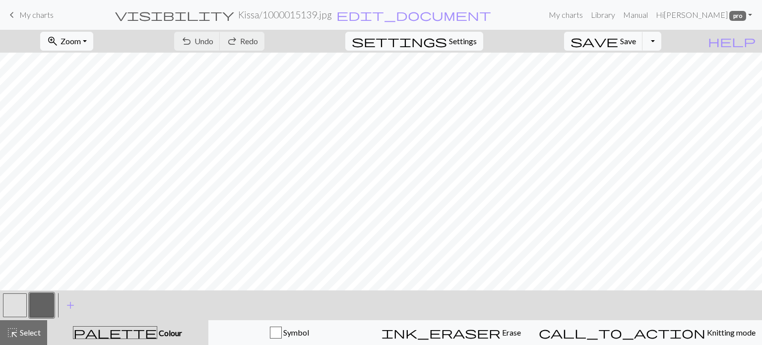
click at [14, 303] on button "button" at bounding box center [15, 305] width 24 height 24
drag, startPoint x: 41, startPoint y: 305, endPoint x: 240, endPoint y: 302, distance: 199.1
click at [50, 305] on button "button" at bounding box center [42, 305] width 24 height 24
drag, startPoint x: 12, startPoint y: 301, endPoint x: 46, endPoint y: 285, distance: 36.9
click at [14, 301] on button "button" at bounding box center [15, 305] width 24 height 24
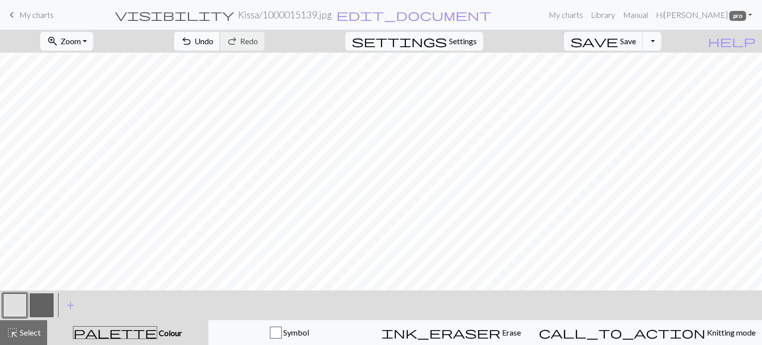
click at [213, 39] on span "Undo" at bounding box center [204, 40] width 19 height 9
click at [45, 301] on button "button" at bounding box center [42, 305] width 24 height 24
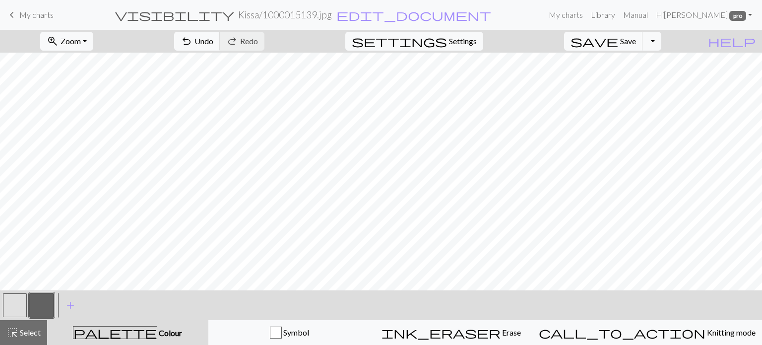
click at [13, 305] on button "button" at bounding box center [15, 305] width 24 height 24
drag, startPoint x: 42, startPoint y: 303, endPoint x: 93, endPoint y: 285, distance: 54.8
click at [46, 302] on button "button" at bounding box center [42, 305] width 24 height 24
click at [213, 41] on span "Undo" at bounding box center [204, 40] width 19 height 9
click at [213, 40] on span "Undo" at bounding box center [204, 40] width 19 height 9
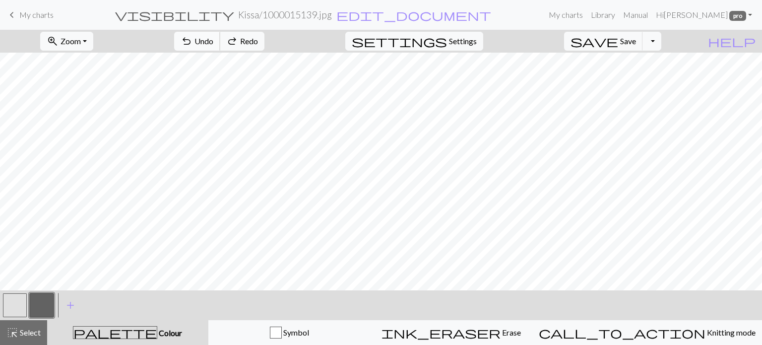
click at [213, 40] on span "Undo" at bounding box center [204, 40] width 19 height 9
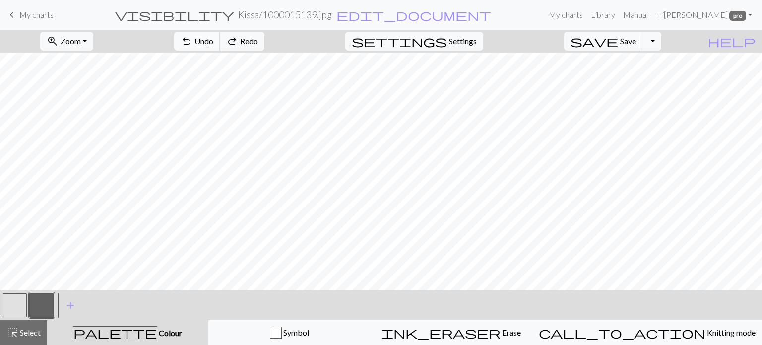
click at [213, 40] on span "Undo" at bounding box center [204, 40] width 19 height 9
drag, startPoint x: 6, startPoint y: 302, endPoint x: 18, endPoint y: 299, distance: 12.4
click at [12, 300] on button "button" at bounding box center [15, 305] width 24 height 24
drag, startPoint x: 44, startPoint y: 298, endPoint x: 81, endPoint y: 285, distance: 39.7
click at [47, 297] on button "button" at bounding box center [42, 305] width 24 height 24
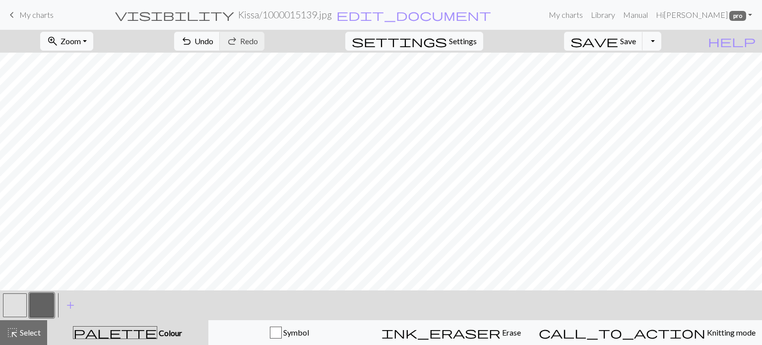
drag, startPoint x: 20, startPoint y: 300, endPoint x: 153, endPoint y: 286, distance: 133.3
click at [24, 299] on button "button" at bounding box center [15, 305] width 24 height 24
click at [5, 303] on button "button" at bounding box center [15, 305] width 24 height 24
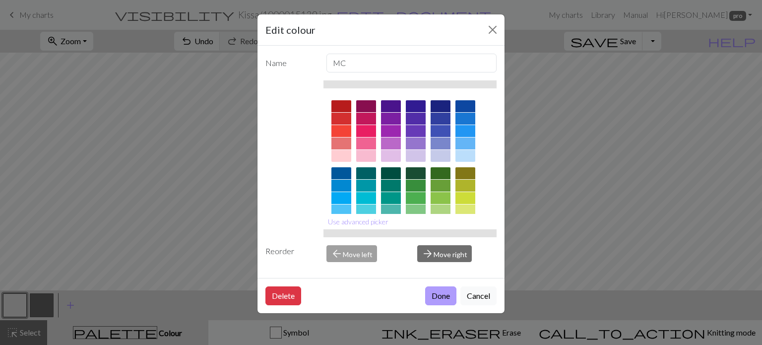
click at [445, 296] on button "Done" at bounding box center [440, 295] width 31 height 19
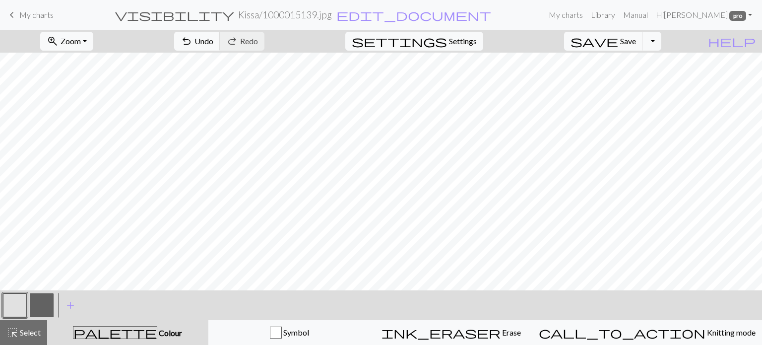
drag, startPoint x: 36, startPoint y: 306, endPoint x: 52, endPoint y: 293, distance: 20.8
click at [48, 296] on button "button" at bounding box center [42, 305] width 24 height 24
drag, startPoint x: 21, startPoint y: 307, endPoint x: 52, endPoint y: 290, distance: 34.4
click at [26, 303] on button "button" at bounding box center [15, 305] width 24 height 24
drag, startPoint x: 40, startPoint y: 297, endPoint x: 60, endPoint y: 287, distance: 22.4
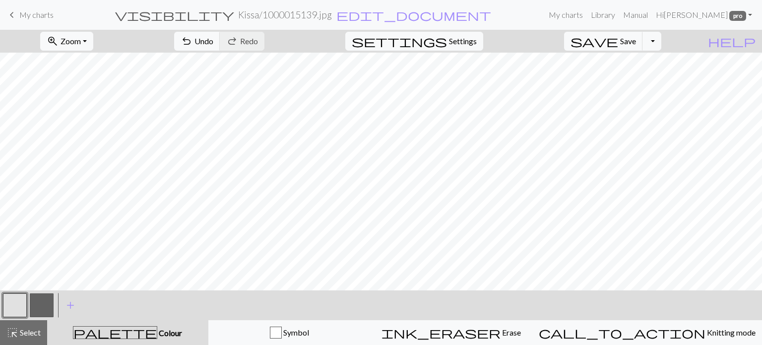
click at [41, 297] on button "button" at bounding box center [42, 305] width 24 height 24
click at [468, 39] on span "Settings" at bounding box center [463, 41] width 28 height 12
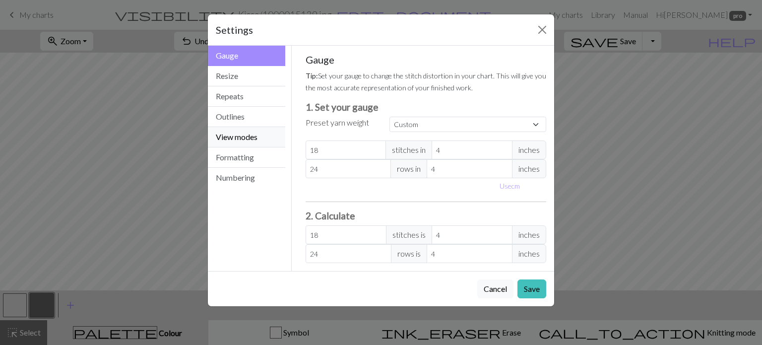
click at [243, 135] on button "View modes" at bounding box center [246, 137] width 77 height 20
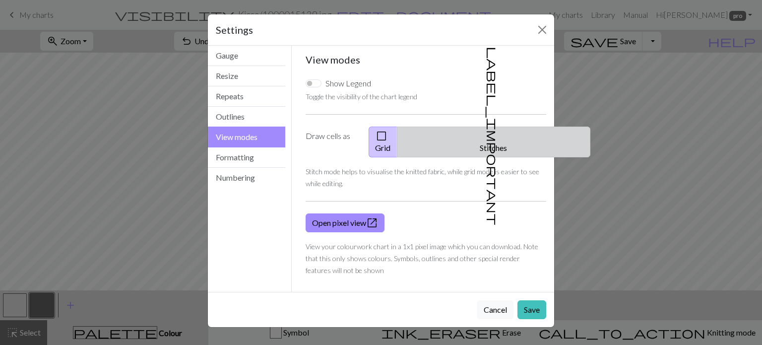
click at [498, 135] on button "label_important Stitches" at bounding box center [494, 142] width 194 height 31
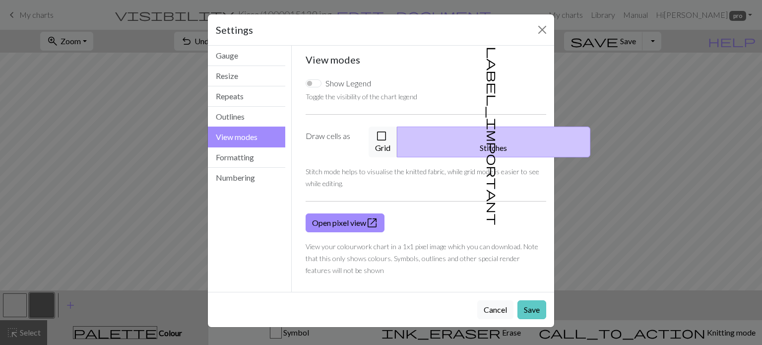
click at [534, 300] on button "Save" at bounding box center [532, 309] width 29 height 19
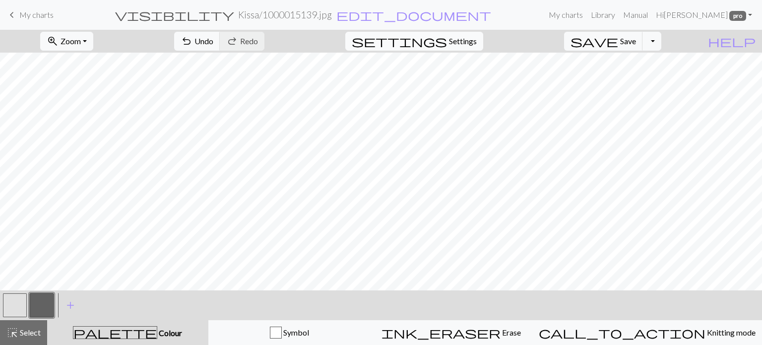
scroll to position [0, 0]
click at [193, 43] on span "undo" at bounding box center [187, 41] width 12 height 14
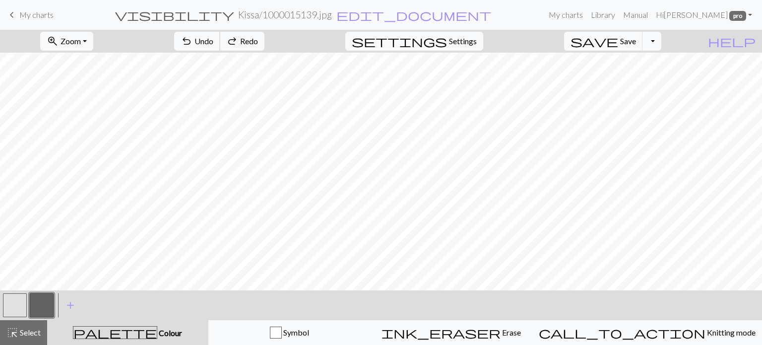
click at [193, 43] on span "undo" at bounding box center [187, 41] width 12 height 14
click at [213, 39] on span "Undo" at bounding box center [204, 40] width 19 height 9
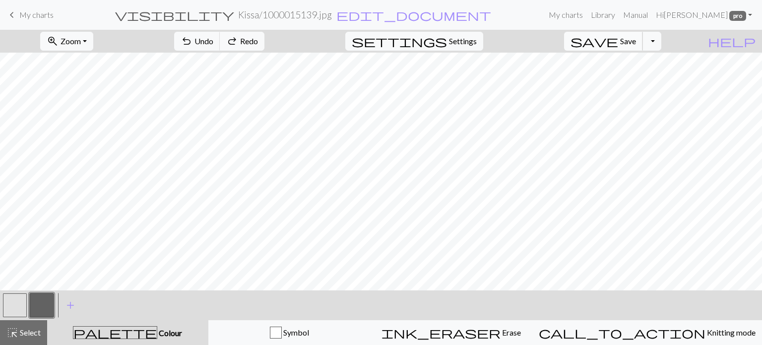
click at [636, 43] on span "Save" at bounding box center [629, 40] width 16 height 9
